Goal: Task Accomplishment & Management: Complete application form

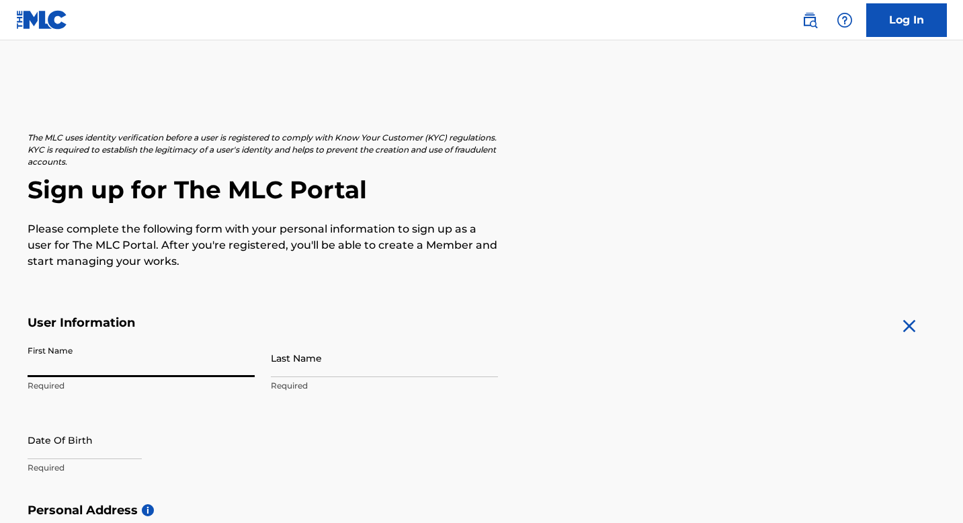
click at [107, 352] on input "First Name" at bounding box center [141, 358] width 227 height 38
type input "[PERSON_NAME]"
type input "LOUISSEUL"
type input "[STREET_ADDRESS][PERSON_NAME]"
type input "B310"
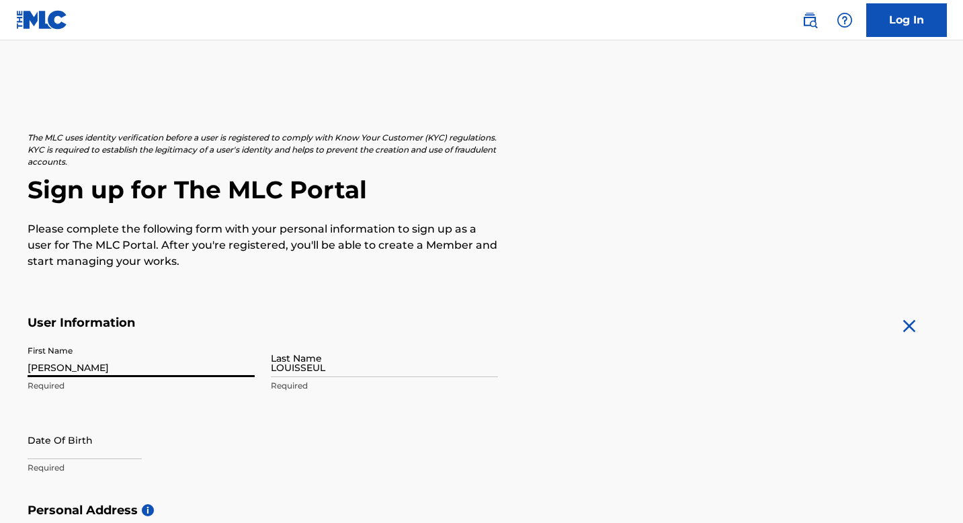
type input "[GEOGRAPHIC_DATA]"
type input "SC"
type input "29614"
type input "864"
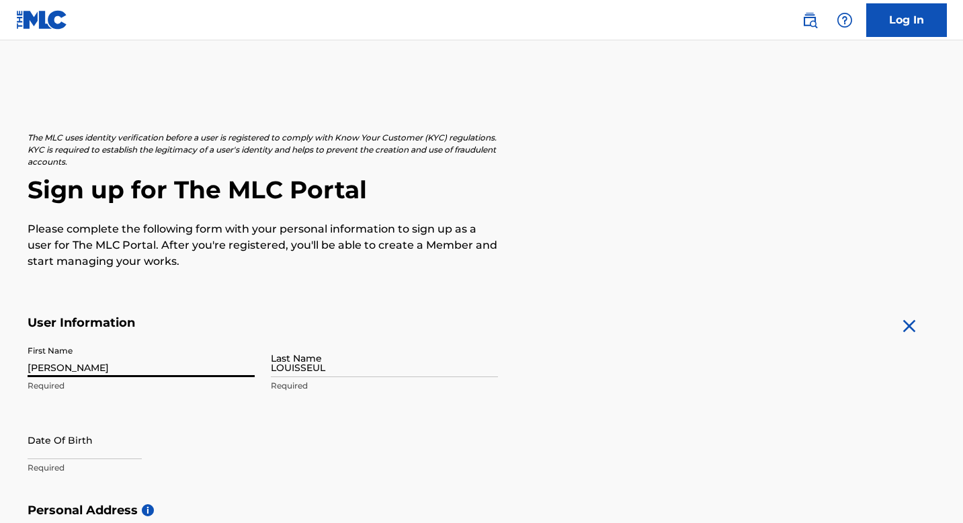
type input "3498234"
type input "[EMAIL_ADDRESS][DOMAIN_NAME]"
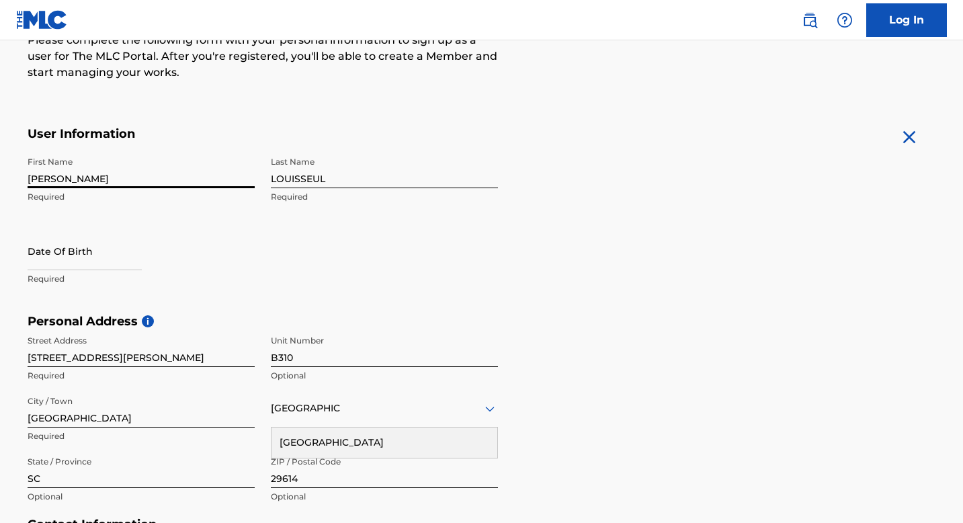
scroll to position [198, 0]
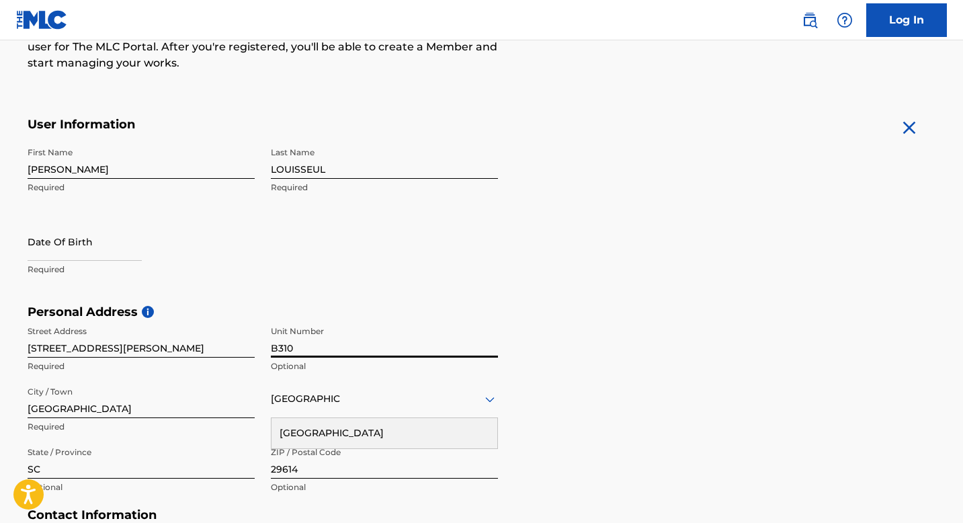
click at [305, 353] on input "B310" at bounding box center [384, 338] width 227 height 38
type input "B208"
click at [72, 255] on input "text" at bounding box center [85, 241] width 114 height 38
select select "7"
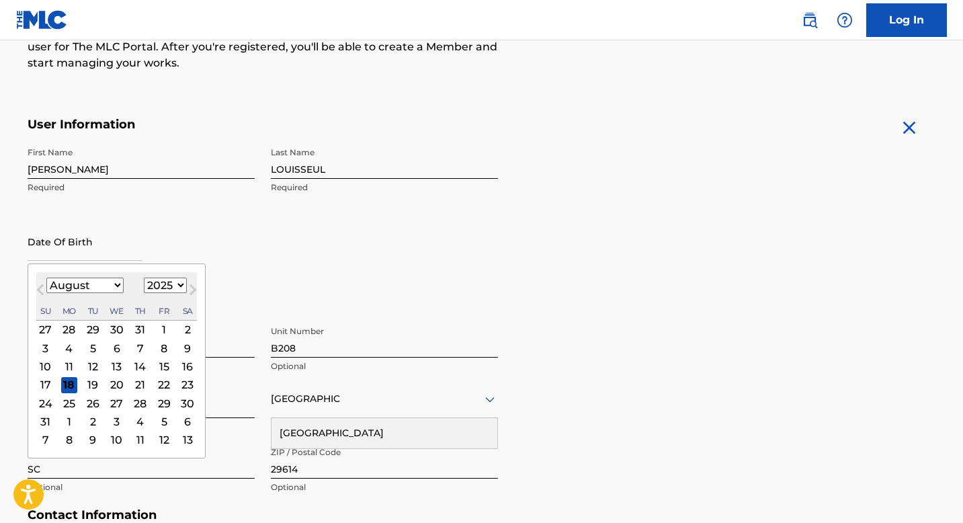
click at [163, 287] on select "1899 1900 1901 1902 1903 1904 1905 1906 1907 1908 1909 1910 1911 1912 1913 1914…" at bounding box center [165, 284] width 43 height 15
select select "1992"
click at [144, 277] on select "1899 1900 1901 1902 1903 1904 1905 1906 1907 1908 1909 1910 1911 1912 1913 1914…" at bounding box center [165, 284] width 43 height 15
click at [94, 283] on select "January February March April May June July August September October November De…" at bounding box center [84, 284] width 77 height 15
select select "9"
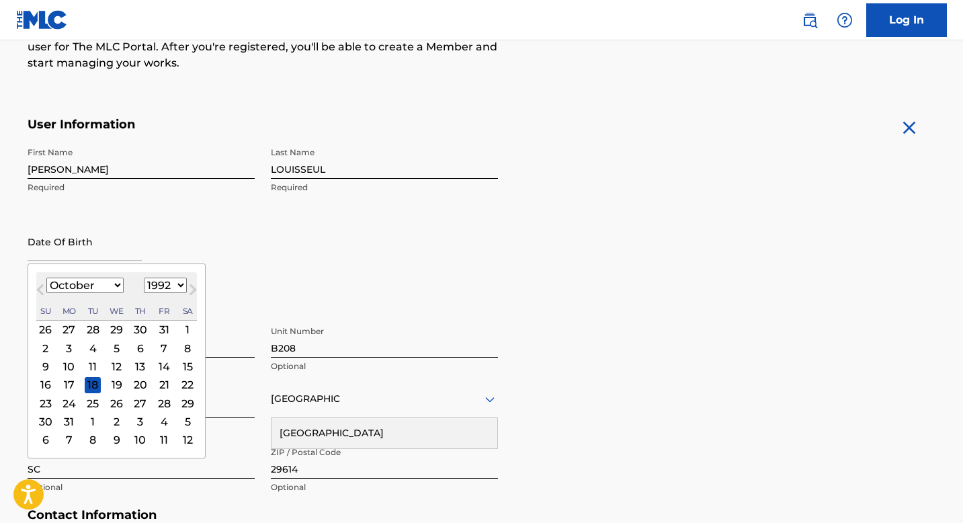
click at [46, 277] on select "January February March April May June July August September October November De…" at bounding box center [84, 284] width 77 height 15
click at [142, 354] on div "8" at bounding box center [140, 348] width 16 height 16
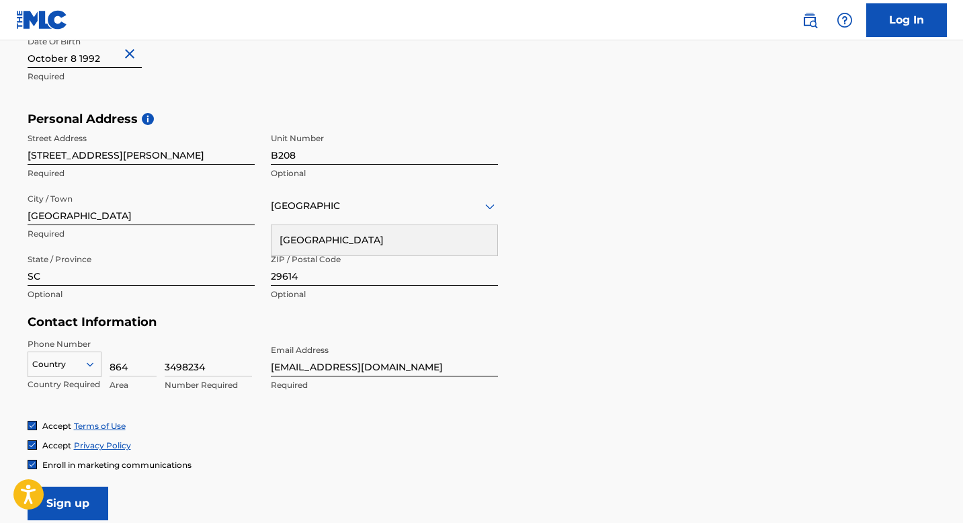
scroll to position [394, 0]
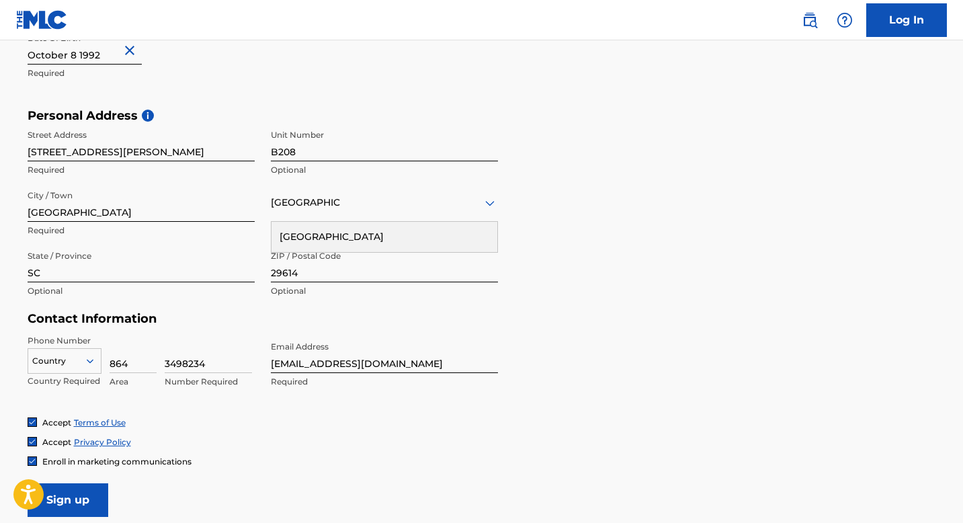
click at [197, 365] on input "3498234" at bounding box center [208, 353] width 87 height 38
drag, startPoint x: 210, startPoint y: 359, endPoint x: 156, endPoint y: 359, distance: 53.7
click at [156, 359] on div "Country Country Required 864 Area 3498234 Number Required" at bounding box center [141, 364] width 227 height 60
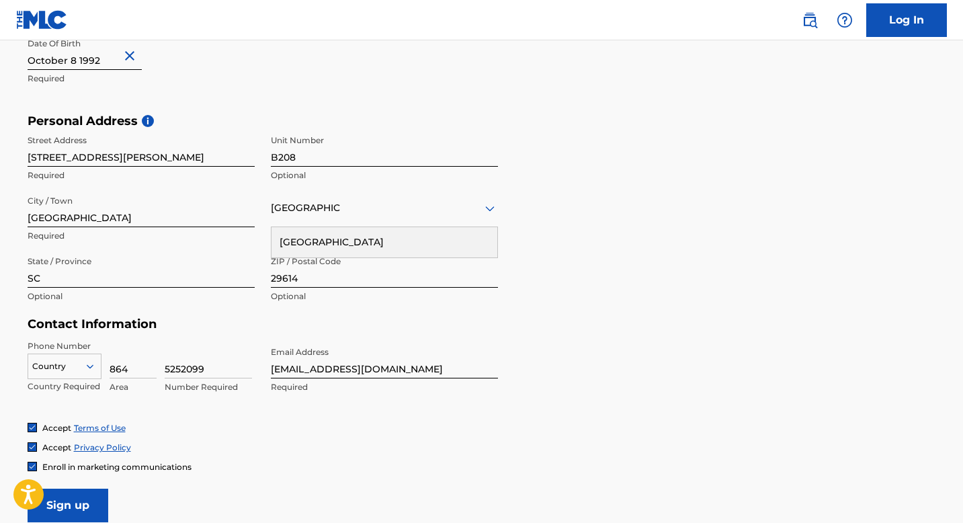
scroll to position [527, 0]
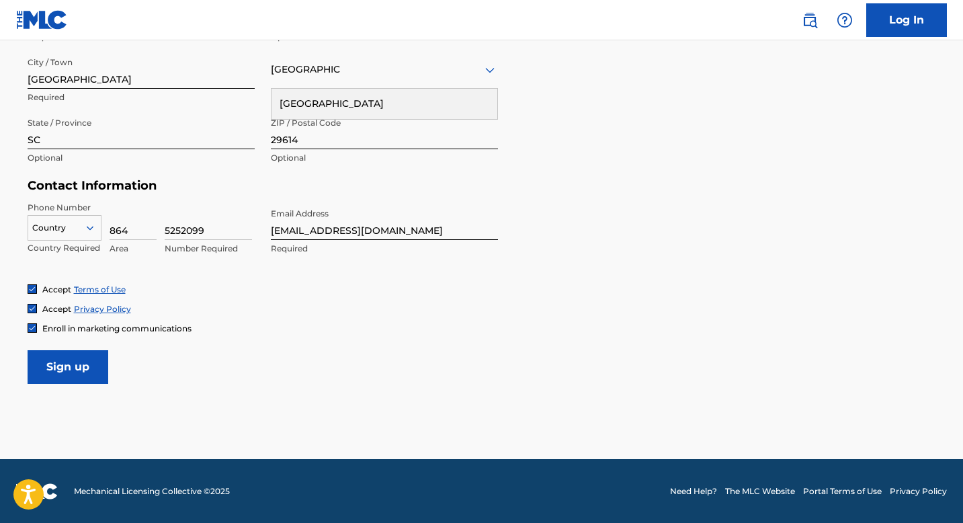
type input "5252099"
click at [90, 362] on input "Sign up" at bounding box center [68, 367] width 81 height 34
click at [75, 234] on div at bounding box center [64, 227] width 73 height 15
click at [242, 353] on form "User Information First Name [PERSON_NAME] Required Last Name LOUISSEUL Required…" at bounding box center [482, 86] width 908 height 596
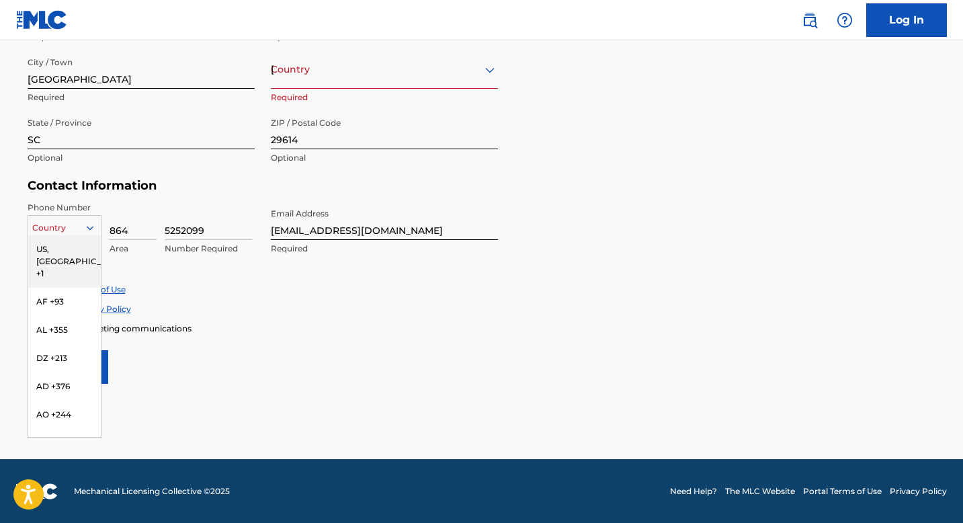
click at [89, 226] on icon at bounding box center [90, 228] width 12 height 12
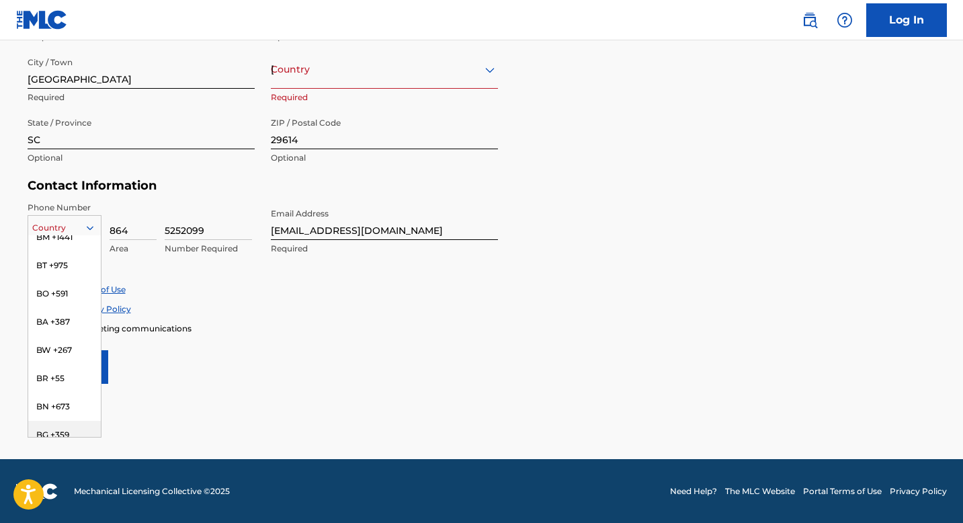
scroll to position [658, 0]
type input "1"
type input "[GEOGRAPHIC_DATA]"
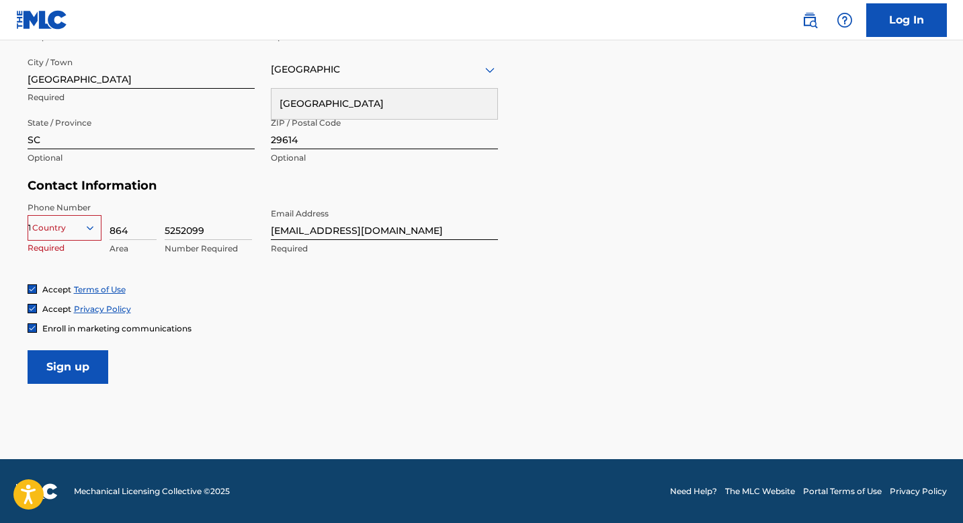
click at [197, 278] on div "Phone Number Country 1 Required 864 Area 5252099 Number Required Email Address …" at bounding box center [263, 243] width 470 height 82
click at [91, 224] on icon at bounding box center [90, 228] width 12 height 12
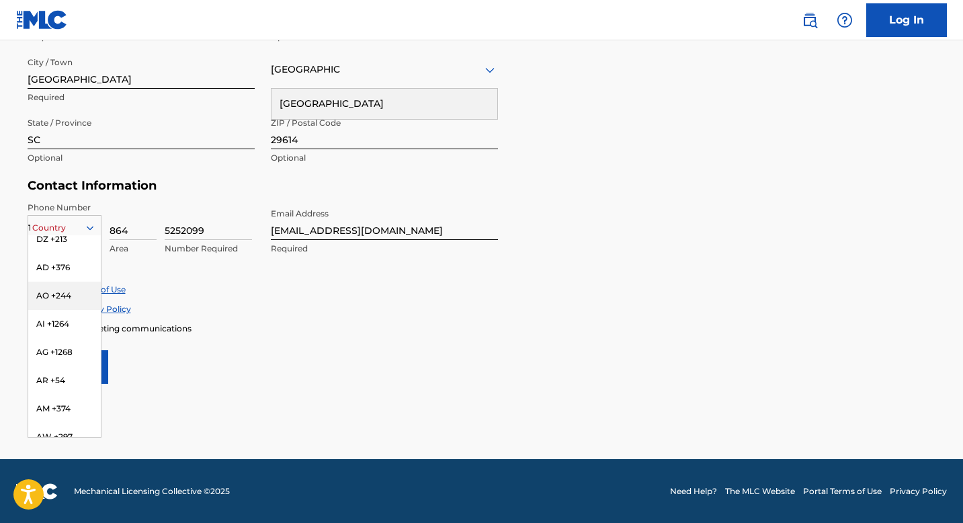
scroll to position [0, 0]
click at [65, 372] on div "AD +376" at bounding box center [64, 386] width 73 height 28
click at [89, 229] on icon at bounding box center [89, 228] width 7 height 4
click at [200, 326] on div "Enroll in marketing communications" at bounding box center [482, 327] width 908 height 11
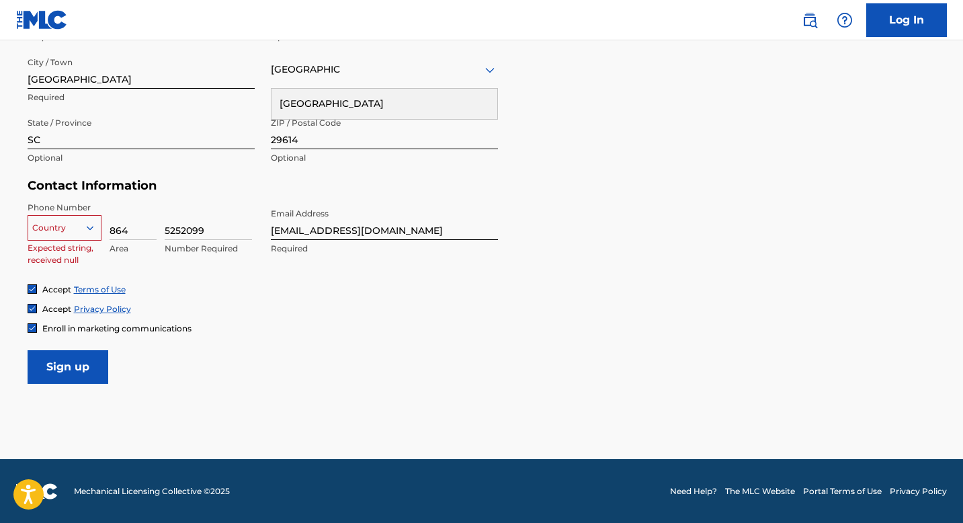
click at [47, 229] on div at bounding box center [64, 227] width 73 height 15
click at [50, 229] on div at bounding box center [64, 227] width 73 height 15
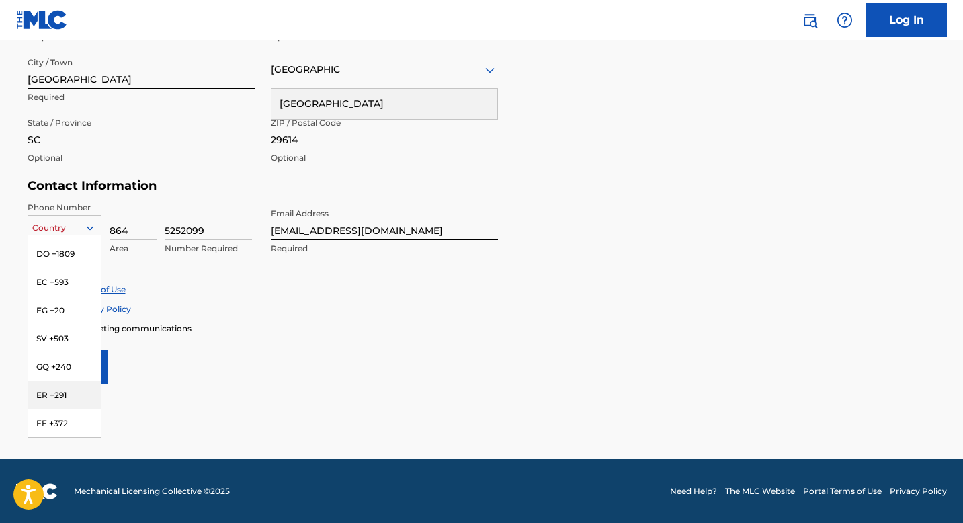
scroll to position [1509, 0]
click at [62, 414] on div "EE +372" at bounding box center [64, 428] width 73 height 28
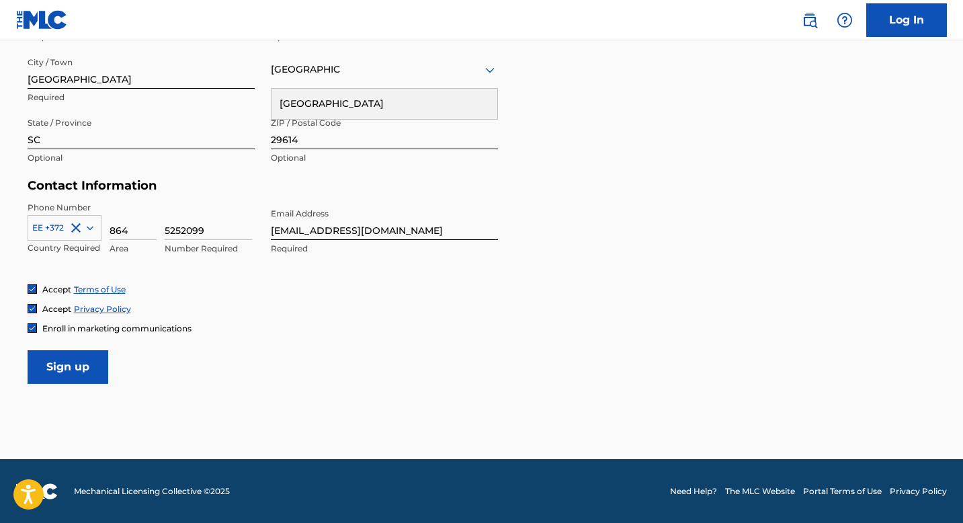
click at [91, 372] on input "Sign up" at bounding box center [68, 367] width 81 height 34
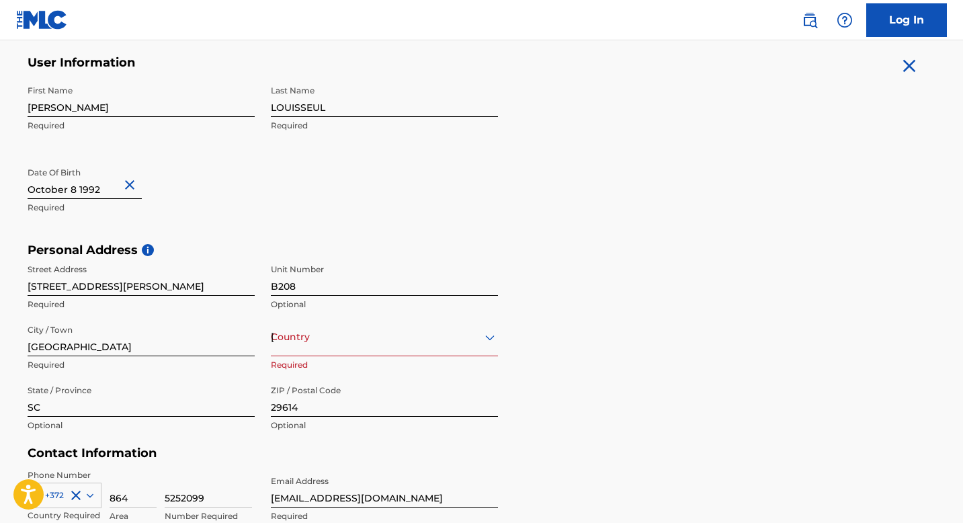
scroll to position [527, 0]
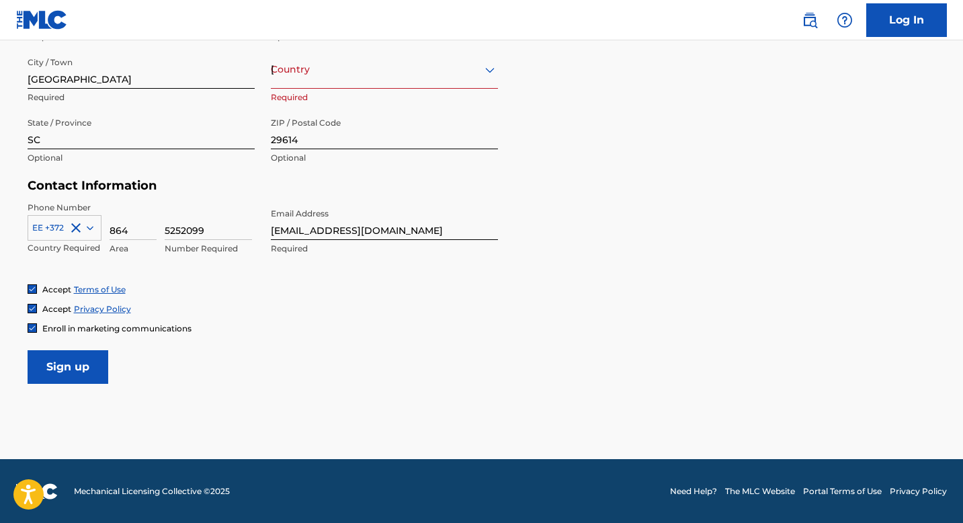
click at [90, 374] on input "Sign up" at bounding box center [68, 367] width 81 height 34
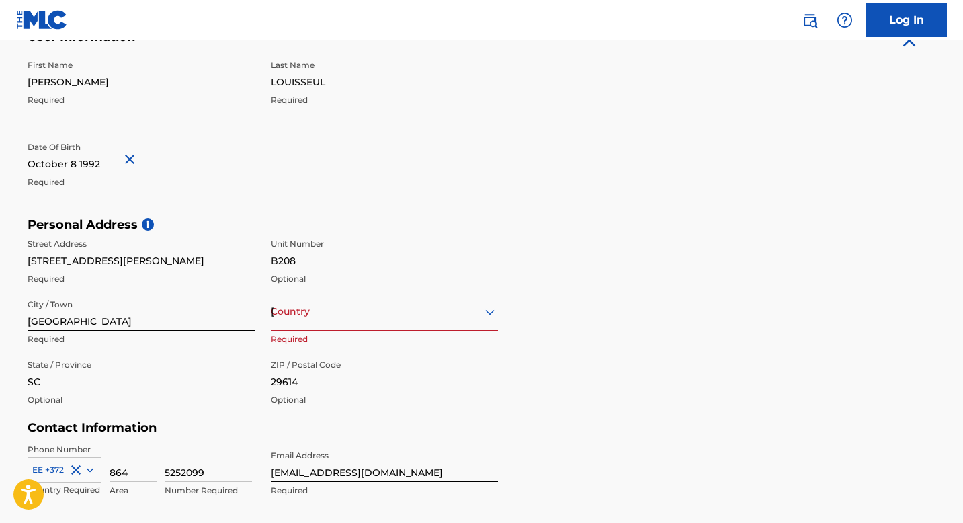
click at [356, 314] on div "Country [GEOGRAPHIC_DATA]" at bounding box center [384, 311] width 227 height 38
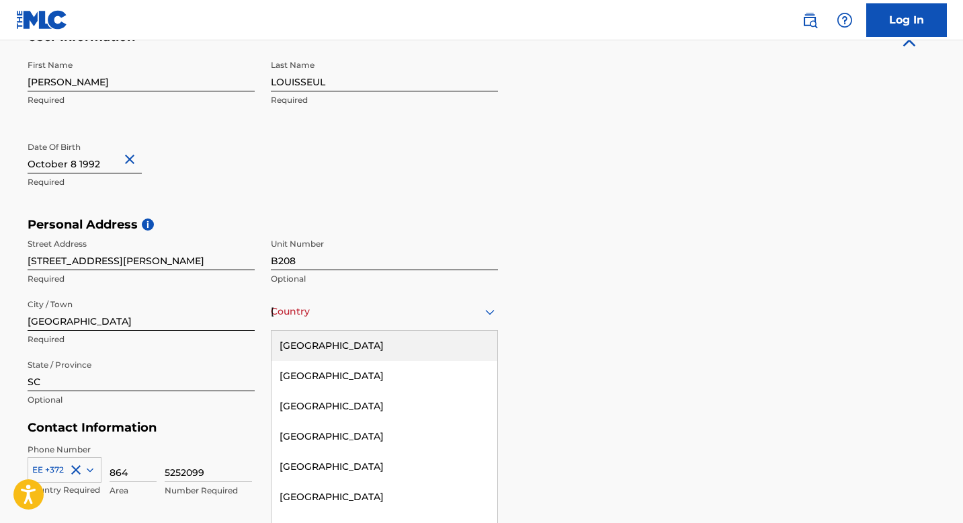
scroll to position [296, 0]
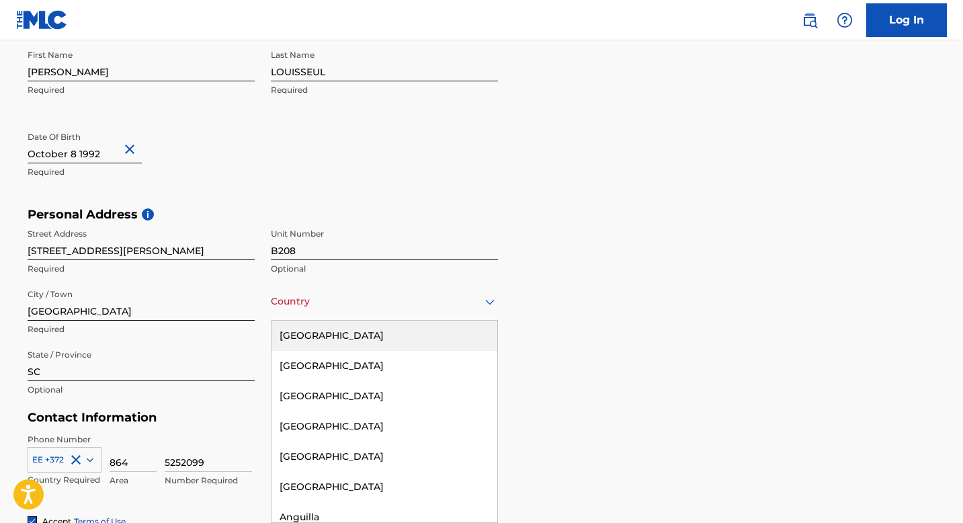
type input "[GEOGRAPHIC_DATA]"
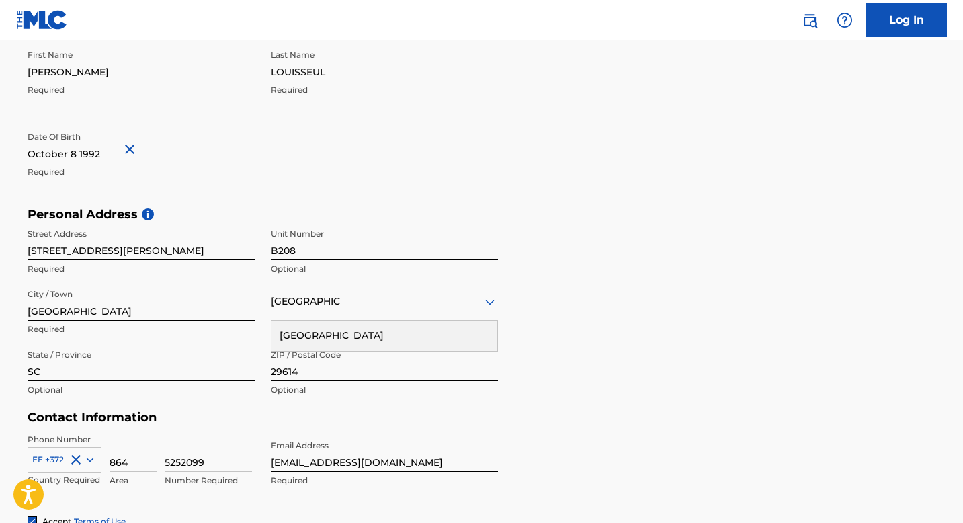
click at [89, 459] on div "EE +372" at bounding box center [65, 457] width 74 height 20
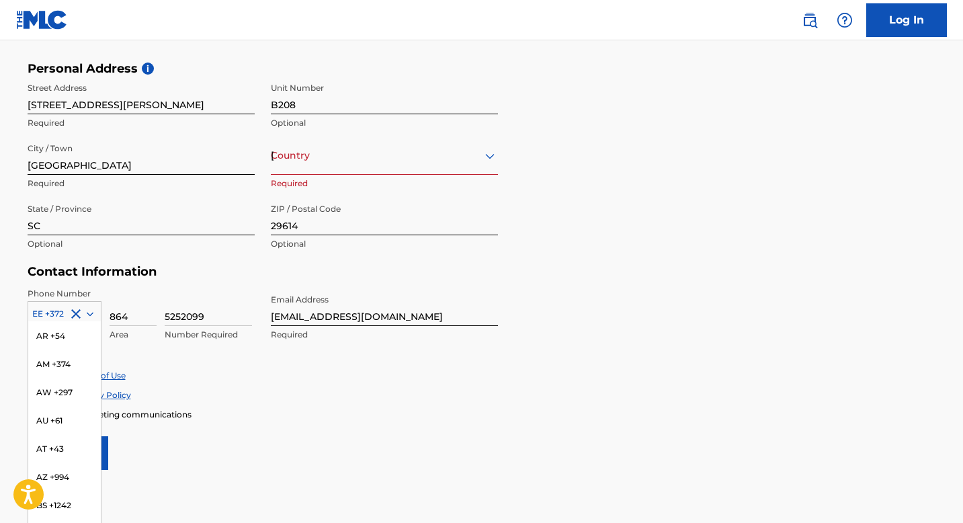
scroll to position [0, 0]
click at [315, 163] on div "[GEOGRAPHIC_DATA]" at bounding box center [384, 155] width 227 height 17
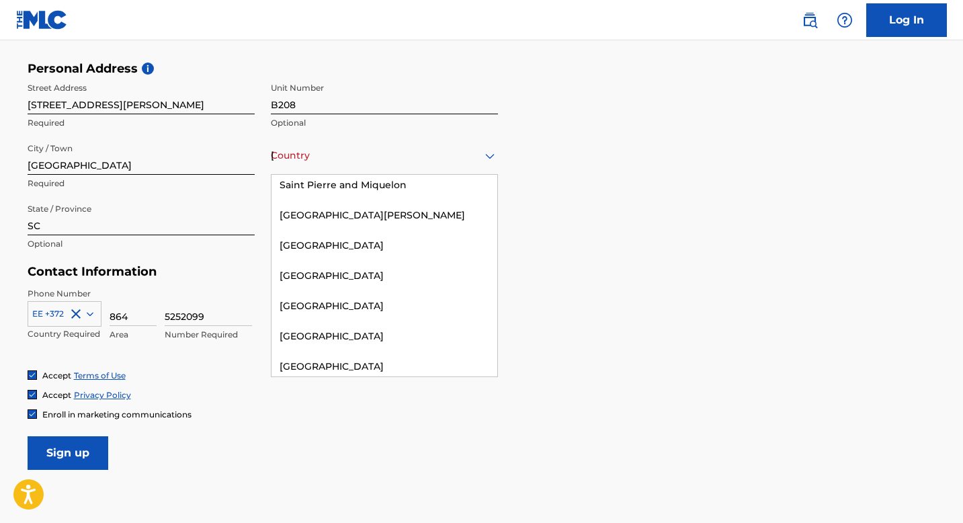
scroll to position [5110, 0]
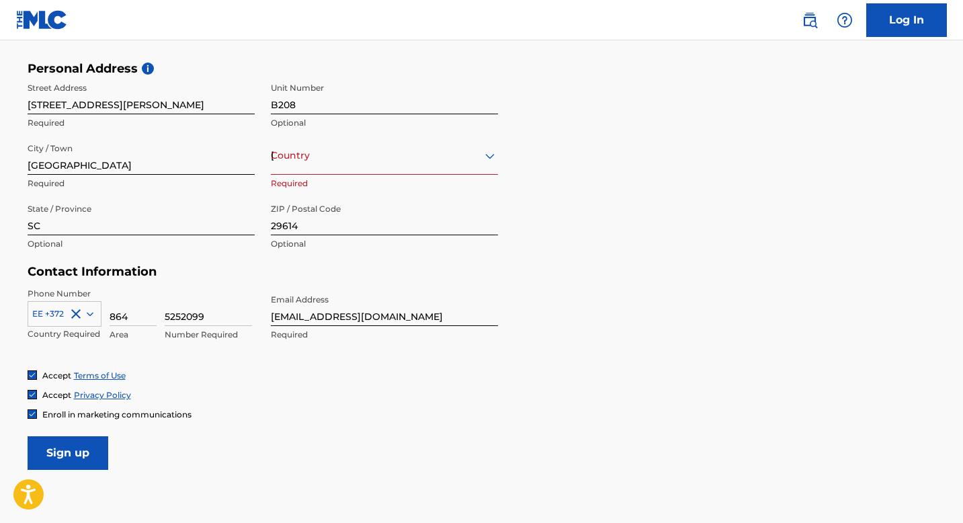
click at [515, 81] on div "Personal Address i Street Address [STREET_ADDRESS][PERSON_NAME] Optional City /…" at bounding box center [482, 163] width 908 height 204
click at [465, 157] on div "[GEOGRAPHIC_DATA]" at bounding box center [384, 155] width 227 height 17
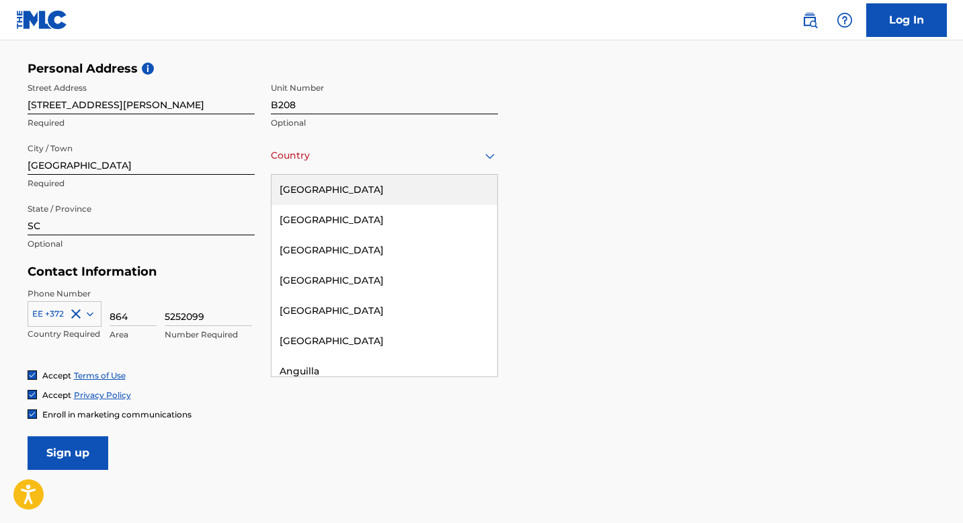
type input "[GEOGRAPHIC_DATA]"
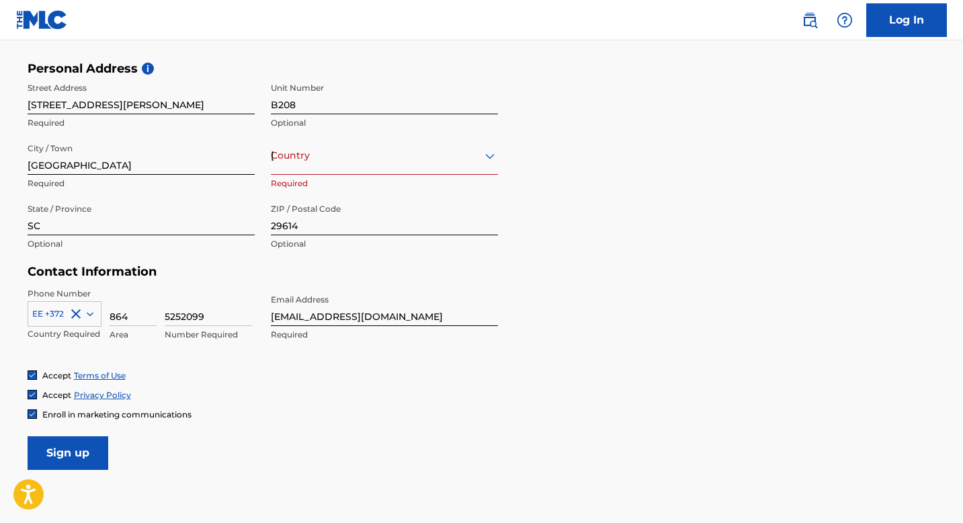
click at [624, 223] on div "Personal Address i Street Address [STREET_ADDRESS][PERSON_NAME] Optional City /…" at bounding box center [482, 163] width 908 height 204
click at [464, 172] on div "Country [GEOGRAPHIC_DATA]" at bounding box center [384, 155] width 227 height 38
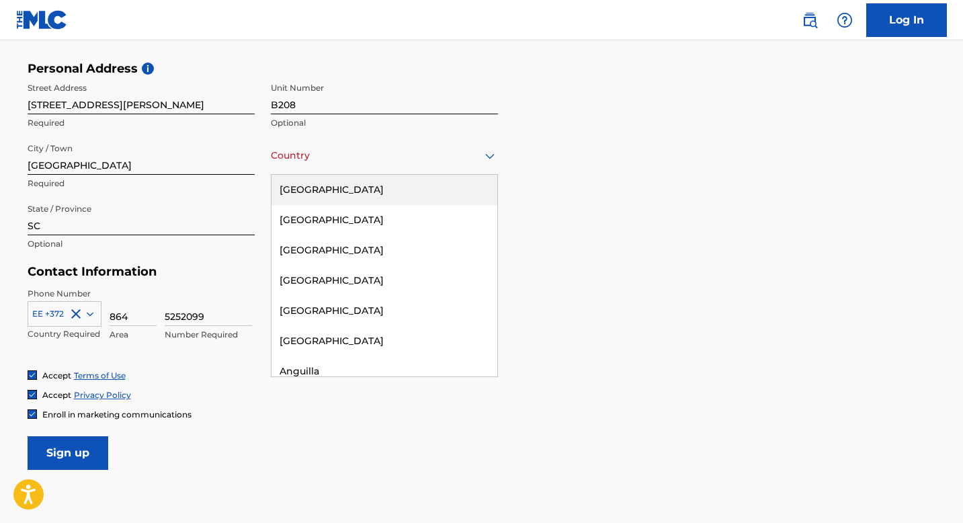
type input "[GEOGRAPHIC_DATA]"
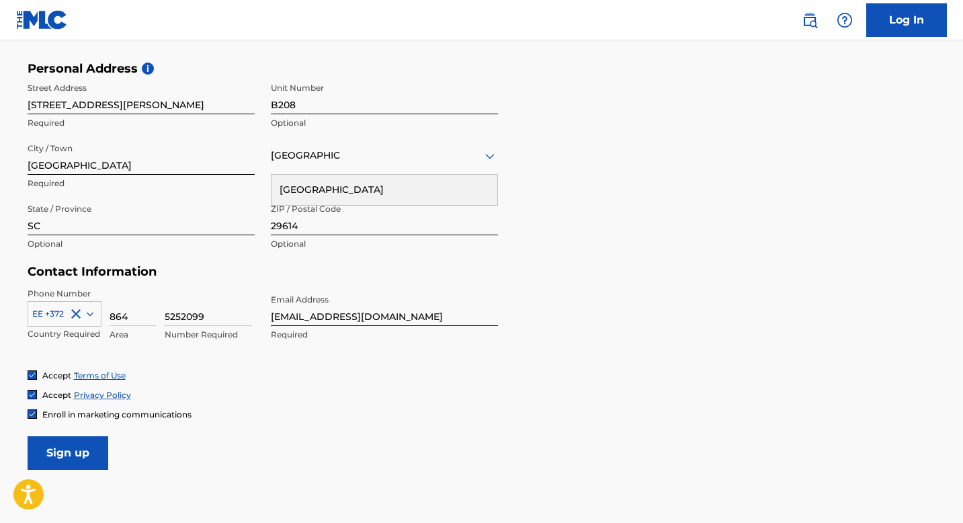
click at [305, 228] on input "29614" at bounding box center [384, 216] width 227 height 38
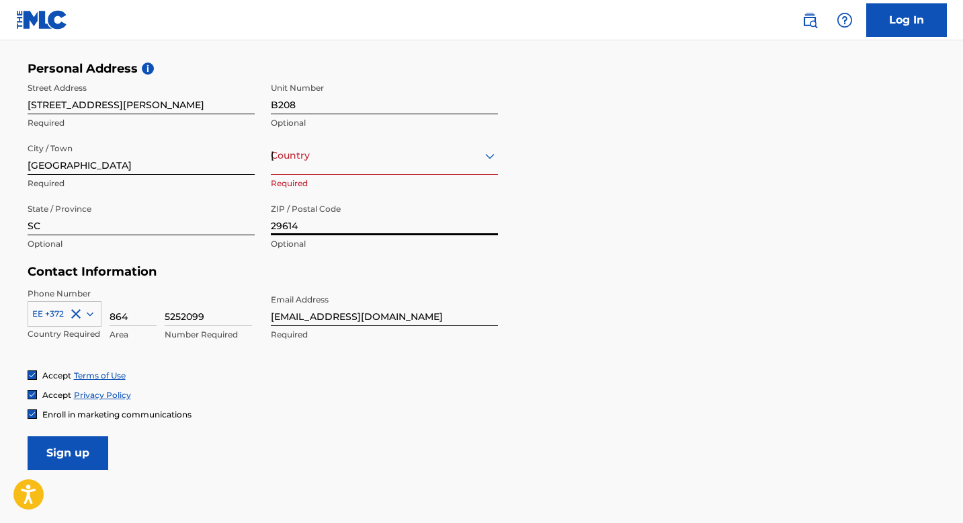
click at [619, 134] on div "Personal Address i Street Address [STREET_ADDRESS][PERSON_NAME] Optional City /…" at bounding box center [482, 163] width 908 height 204
